Goal: Task Accomplishment & Management: Manage account settings

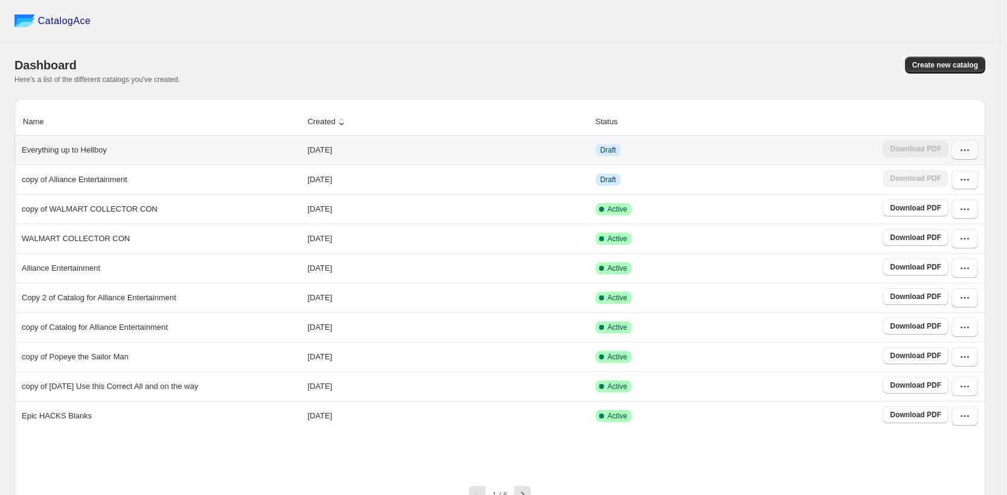
click at [971, 155] on icon "button" at bounding box center [965, 150] width 12 height 12
click at [936, 236] on span "Edit" at bounding box center [933, 238] width 13 height 9
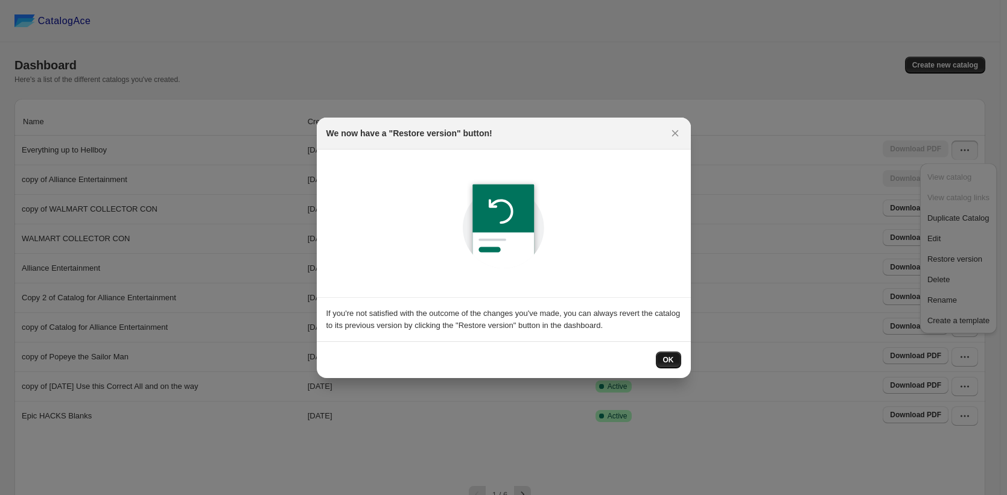
click at [667, 358] on span "OK" at bounding box center [668, 360] width 11 height 10
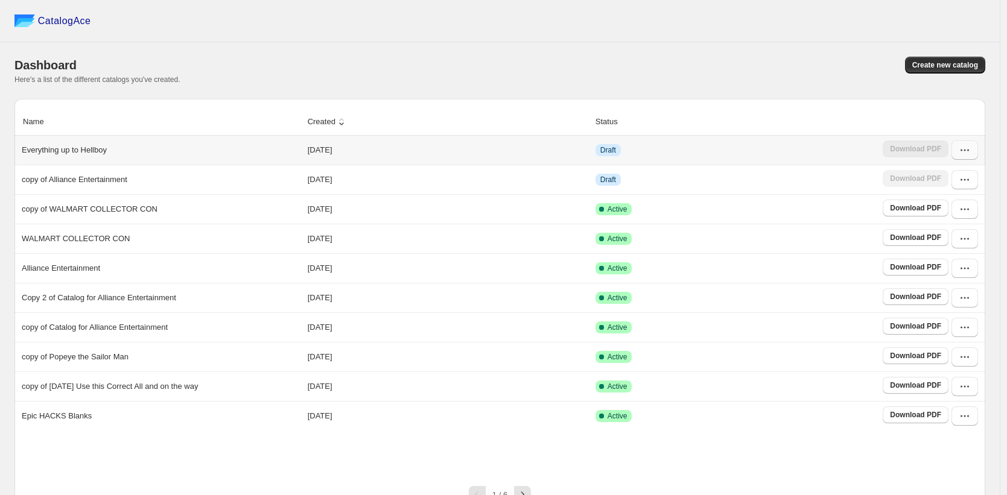
click at [541, 156] on icon "button" at bounding box center [965, 150] width 12 height 12
click at [541, 237] on span "Edit" at bounding box center [933, 238] width 13 height 9
click at [971, 187] on button "button" at bounding box center [965, 179] width 27 height 19
click at [936, 264] on span "Edit" at bounding box center [933, 268] width 13 height 9
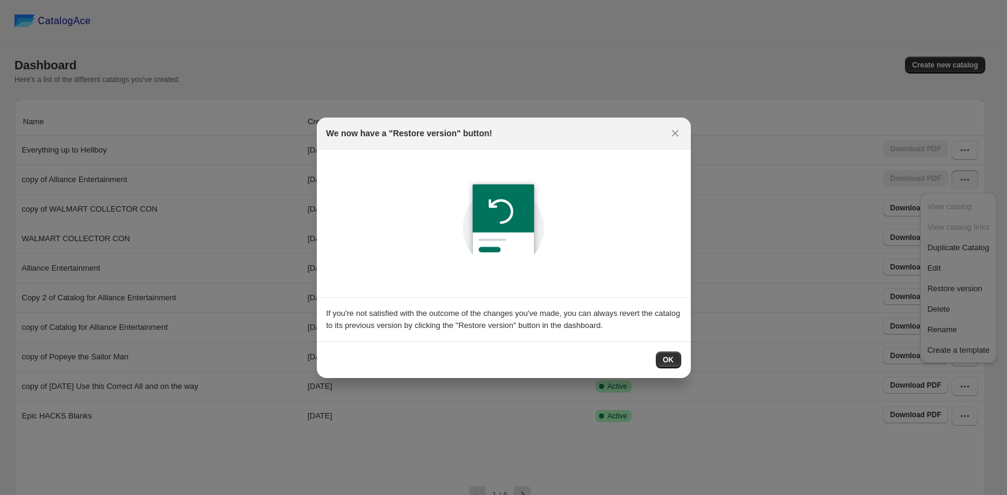
click at [667, 359] on span "OK" at bounding box center [668, 360] width 11 height 10
